Goal: Find specific page/section: Find specific page/section

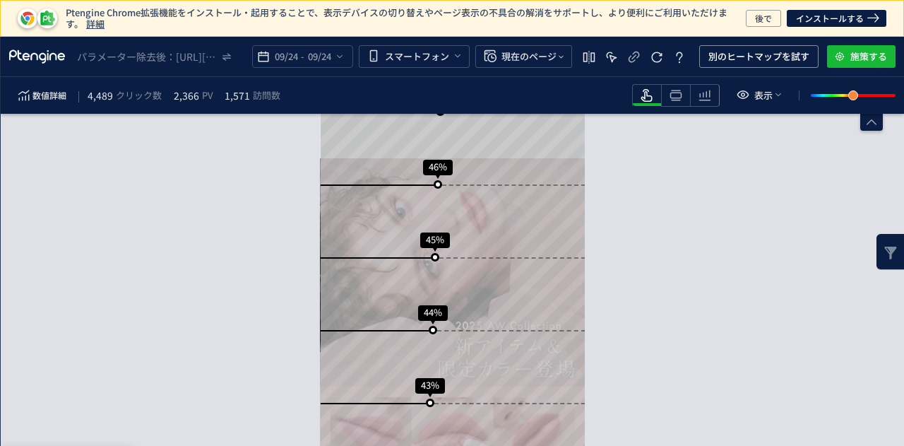
scroll to position [1201, 0]
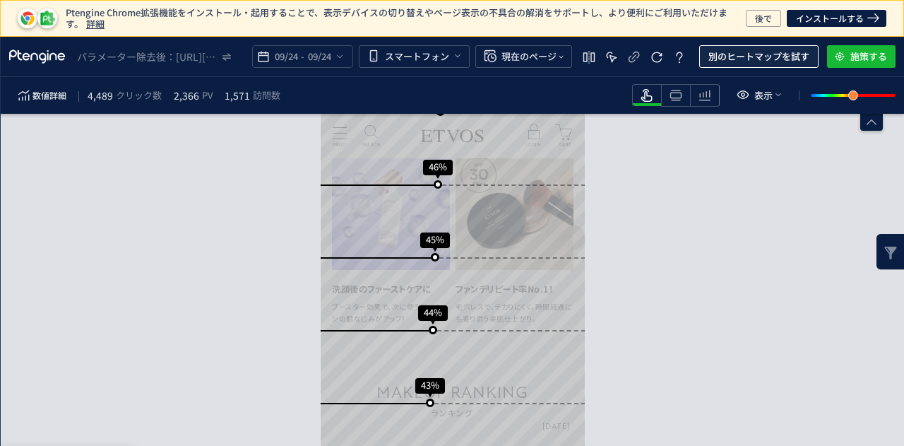
drag, startPoint x: 773, startPoint y: 56, endPoint x: 768, endPoint y: 80, distance: 24.4
click at [773, 56] on span "別のヒートマップを試す" at bounding box center [758, 56] width 101 height 23
click at [744, 66] on span "別のヒートマップを試す" at bounding box center [758, 56] width 101 height 23
drag, startPoint x: 748, startPoint y: 54, endPoint x: 737, endPoint y: 92, distance: 39.1
click at [748, 57] on span "別のヒートマップを試す" at bounding box center [758, 56] width 101 height 23
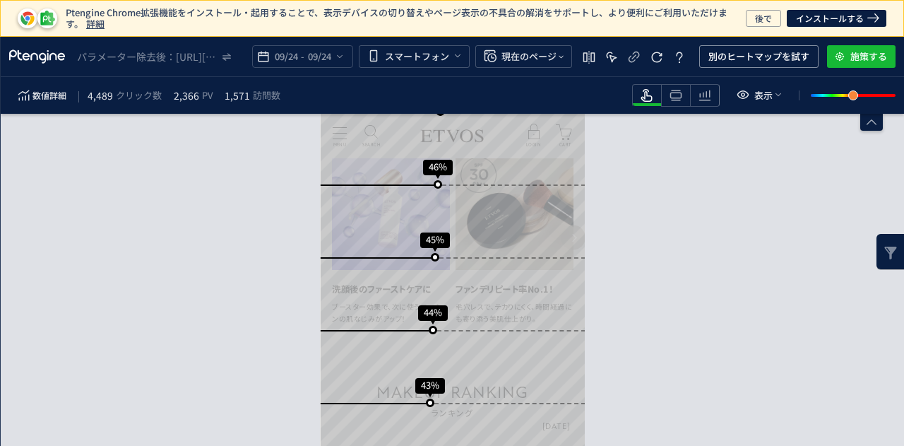
scroll to position [0, 0]
click at [727, 63] on span "別のヒートマップを試す" at bounding box center [758, 56] width 101 height 23
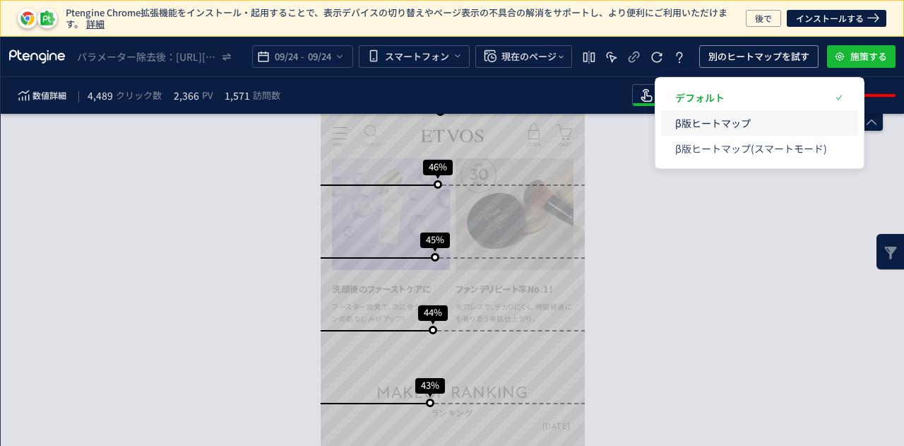
click at [699, 120] on p "β版ヒートマップ" at bounding box center [751, 122] width 152 height 25
